Goal: Information Seeking & Learning: Check status

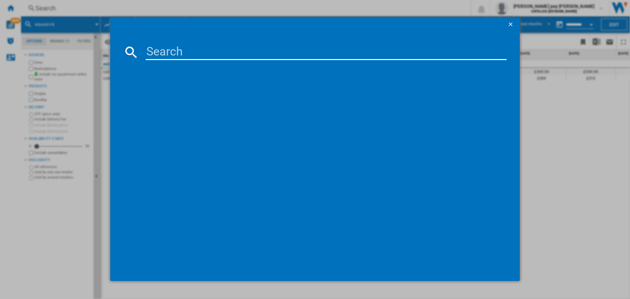
click at [205, 49] on input at bounding box center [326, 52] width 361 height 16
type input "LFSR74944UD"
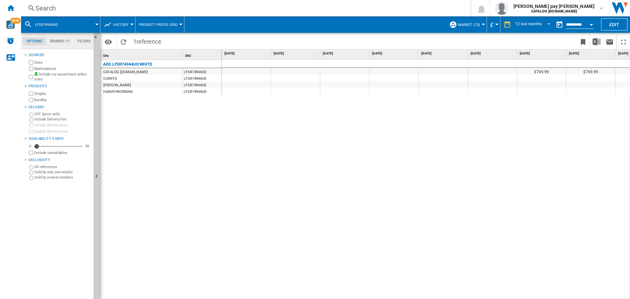
click at [243, 139] on div "£769.99 £769.99 £769.99 £769.99 £769.99 £769.99 £769.99 £769 £769 £769 £769 £76…" at bounding box center [426, 179] width 408 height 239
click at [438, 209] on div "£769.99 £769.99 £769.99 £769.99 £769.99 £769.99 £769.99 £769 £769 £769 £769 £76…" at bounding box center [426, 179] width 408 height 239
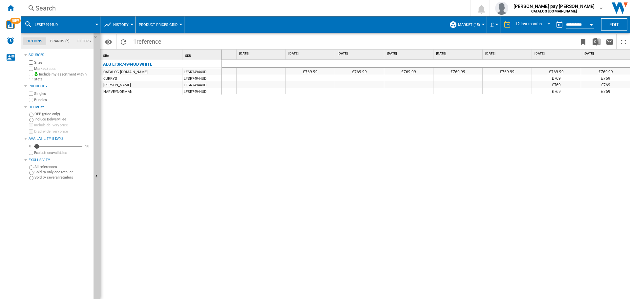
click at [474, 196] on div "£769.99 £769.99 £769.99 £769.99 £769.99 £769.99 £769.99 £769 £769 £769 £769 £76…" at bounding box center [426, 179] width 408 height 239
click at [540, 19] on div "12 last months 1 day 7 last days 14 last days 21 last days 28 last days 31 last…" at bounding box center [526, 24] width 52 height 16
click at [547, 24] on span "REPORTS.WIZARD.STEPS.REPORT.STEPS.REPORT_OPTIONS.PERIOD: 12 last months" at bounding box center [547, 24] width 8 height 6
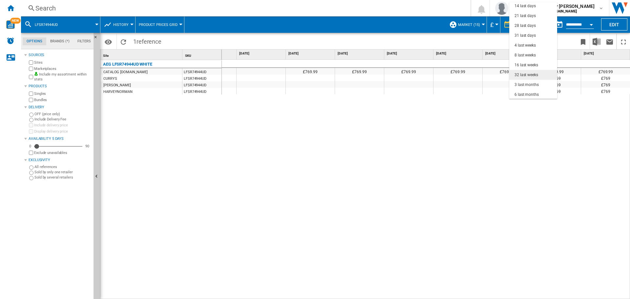
scroll to position [0, 0]
click at [533, 54] on div "31 last days" at bounding box center [524, 57] width 21 height 6
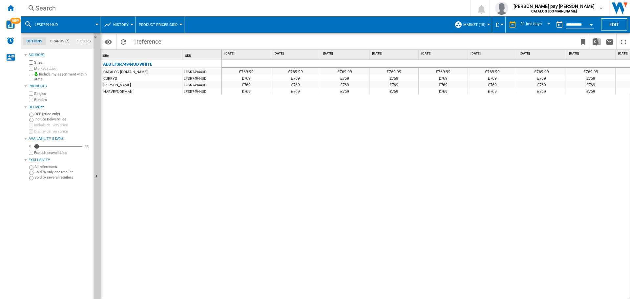
click at [509, 166] on div "£769.99 £769.99 £769.99 £769.99 £769.99 £769.99 £769.99 £769.99 £769.99 £769.99…" at bounding box center [426, 179] width 408 height 239
click at [537, 23] on div "31 last days" at bounding box center [530, 24] width 21 height 5
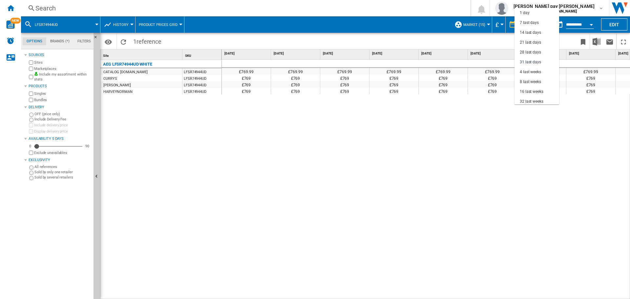
scroll to position [37, 0]
click at [578, 23] on md-backdrop at bounding box center [315, 149] width 630 height 299
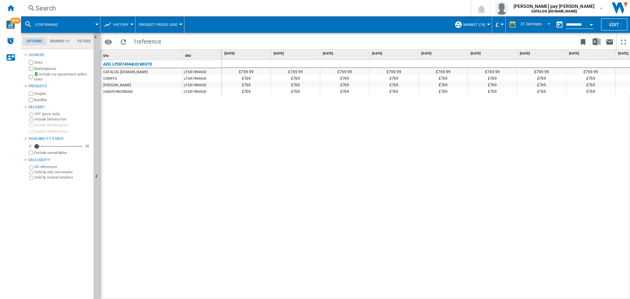
click at [557, 24] on button "button" at bounding box center [559, 24] width 13 height 13
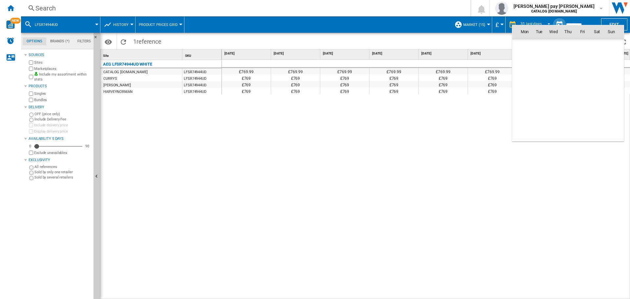
scroll to position [3128, 0]
click at [524, 58] on span "1" at bounding box center [524, 60] width 13 height 13
type input "**********"
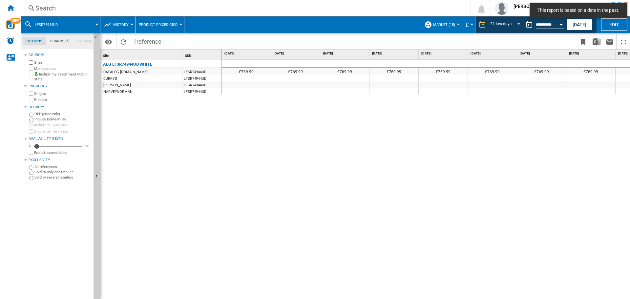
click at [476, 163] on div "£769.99 £769.99 £769.99 £769.99 £769.99 £769.99 £769.99 £769.99 £769.99 £769.99…" at bounding box center [426, 179] width 408 height 239
